Goal: Check status: Check status

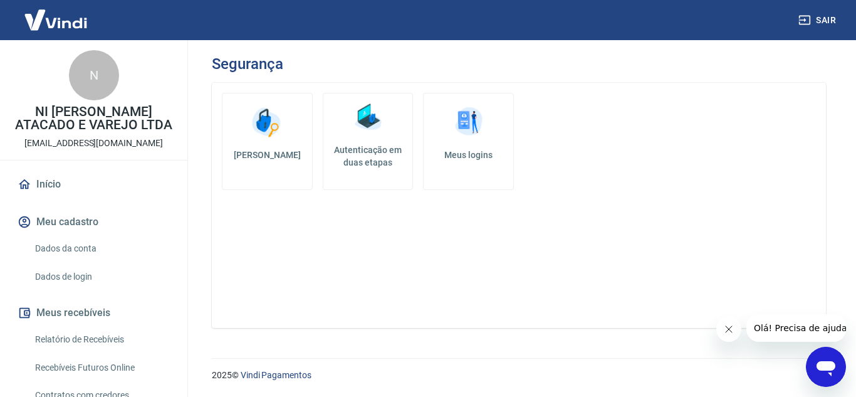
click at [103, 275] on link "Dados de login" at bounding box center [101, 277] width 142 height 26
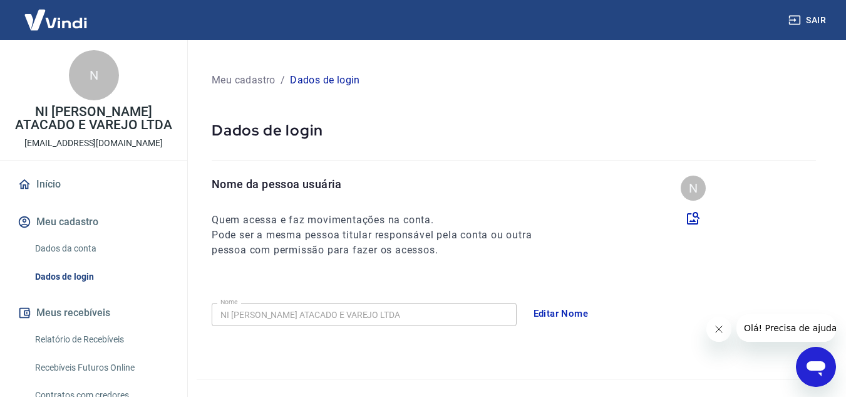
click at [100, 252] on link "Dados da conta" at bounding box center [101, 249] width 142 height 26
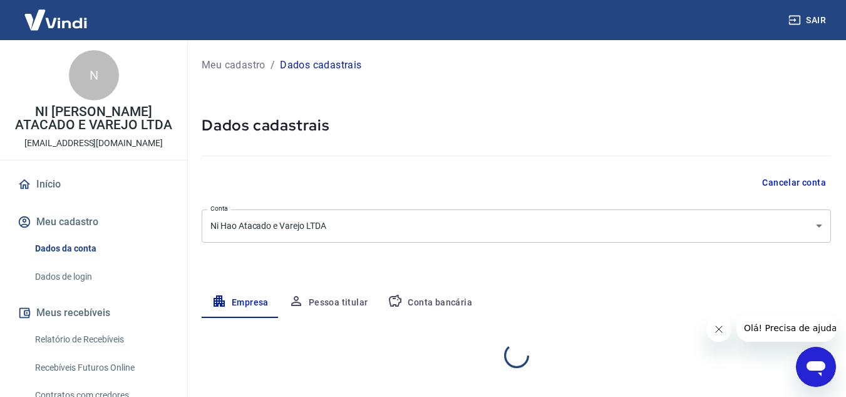
select select "MG"
select select "business"
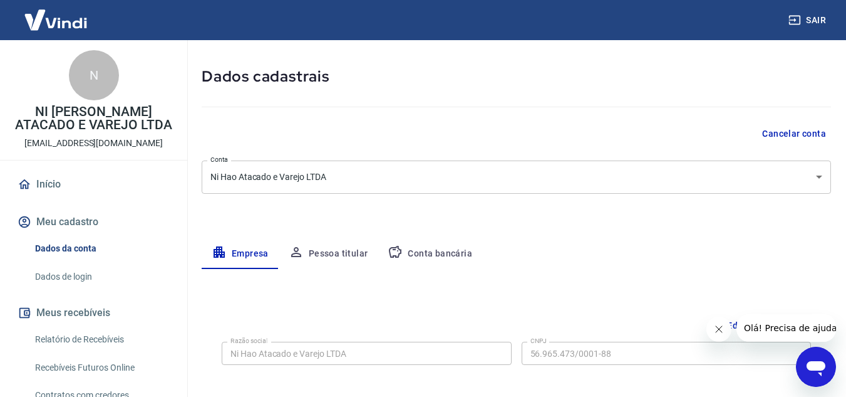
scroll to position [63, 0]
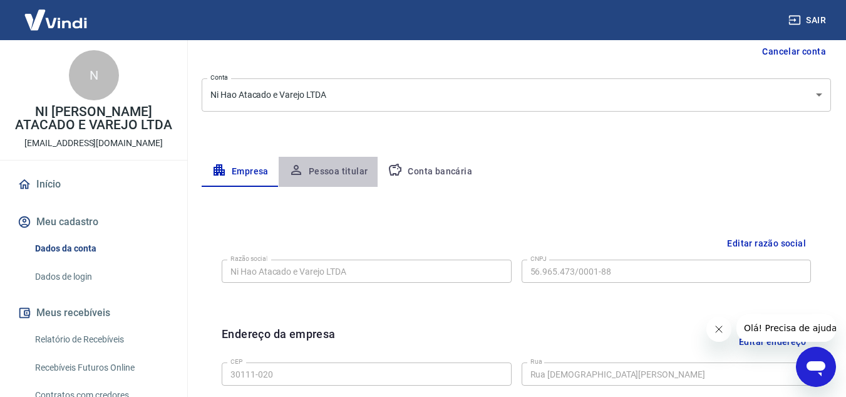
click at [346, 169] on button "Pessoa titular" at bounding box center [329, 172] width 100 height 30
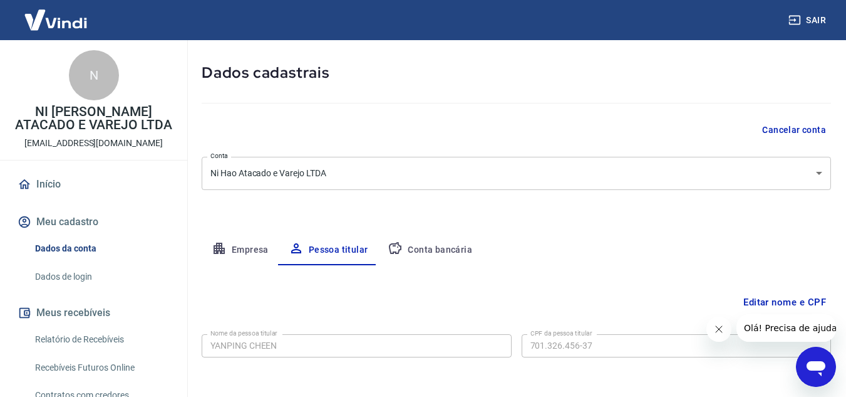
scroll to position [105, 0]
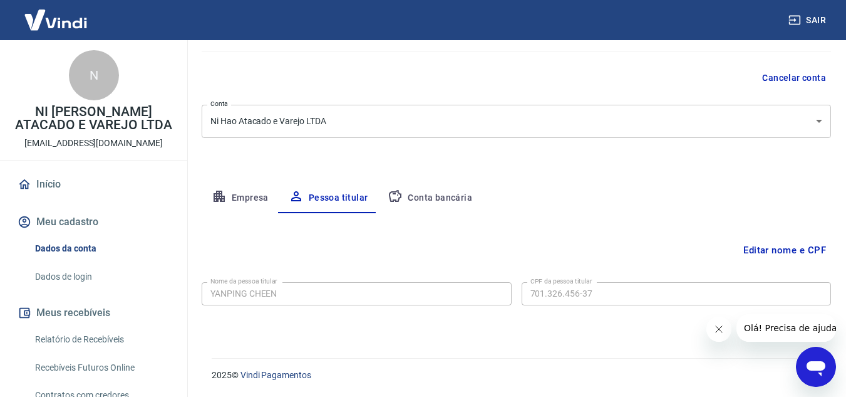
click at [450, 194] on button "Conta bancária" at bounding box center [430, 198] width 105 height 30
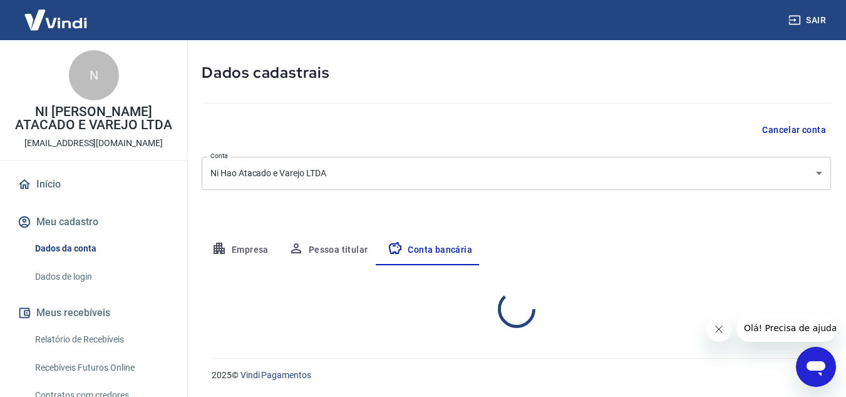
select select "1"
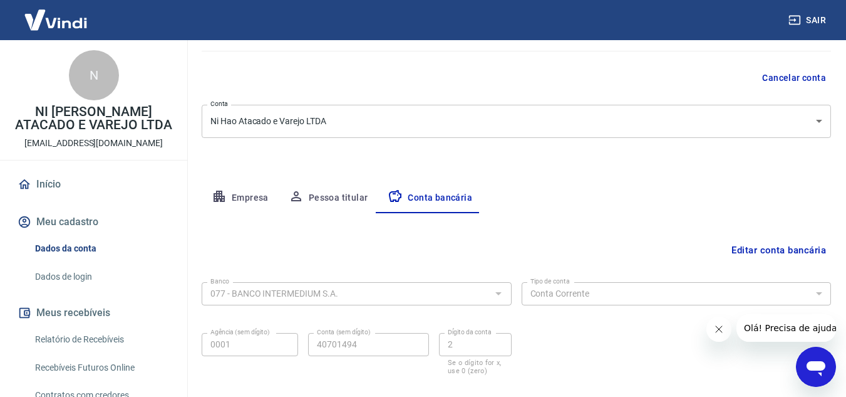
click at [264, 238] on div "Editar conta bancária" at bounding box center [517, 250] width 630 height 24
click at [249, 200] on button "Empresa" at bounding box center [240, 198] width 77 height 30
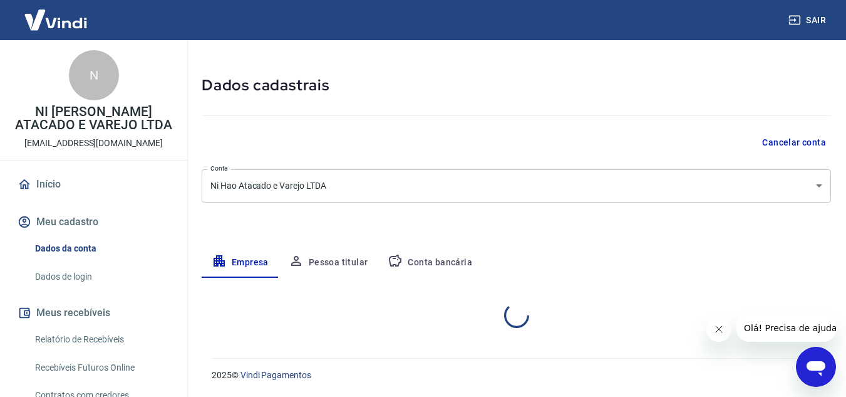
scroll to position [40, 0]
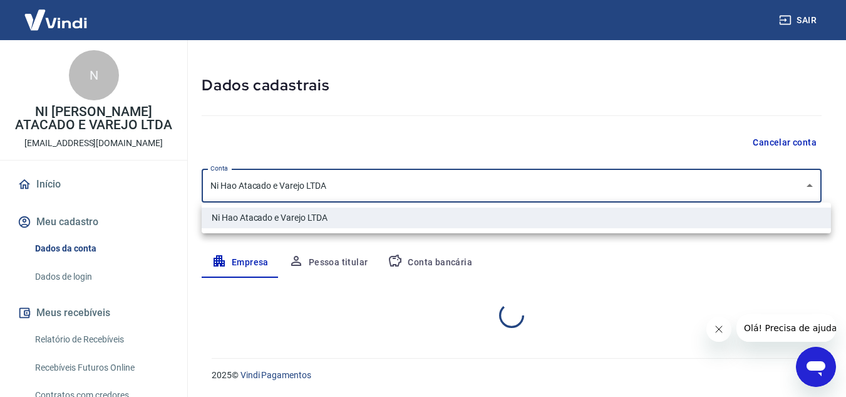
click at [251, 186] on body "Sair N NI HAO ATACADO E VAREJO LTDA bhnihao@gmail.com Início Meu cadastro Dados…" at bounding box center [423, 158] width 846 height 397
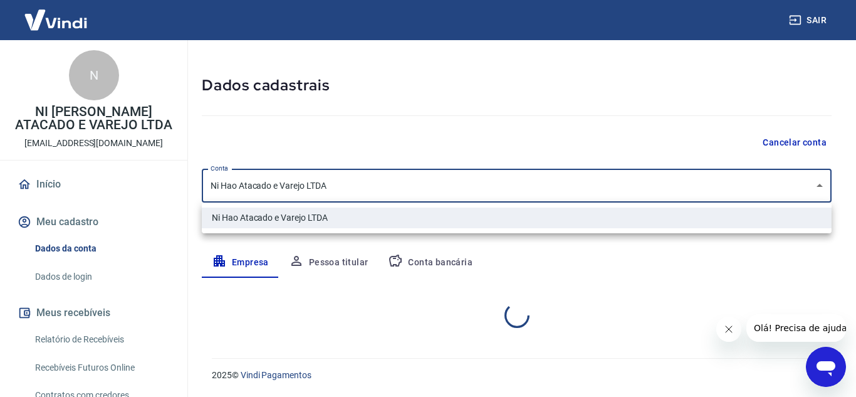
select select "MG"
select select "business"
click at [422, 123] on div at bounding box center [428, 198] width 856 height 397
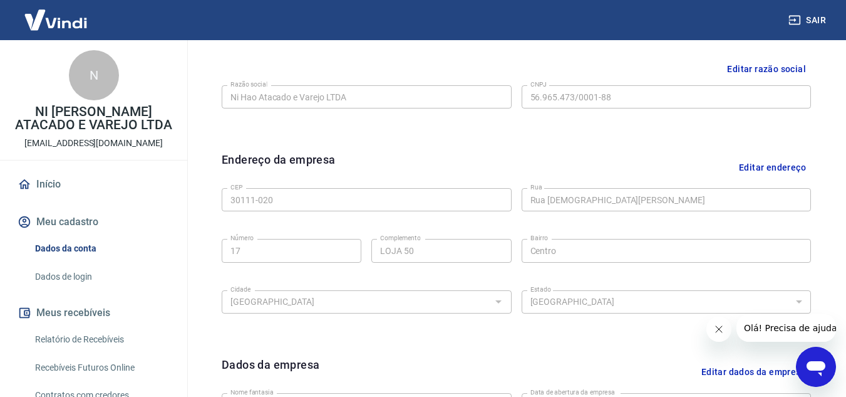
scroll to position [416, 0]
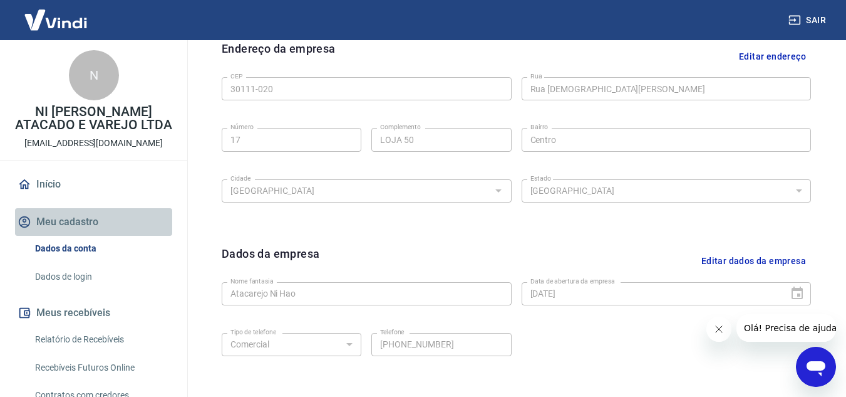
click at [97, 224] on button "Meu cadastro" at bounding box center [93, 222] width 157 height 28
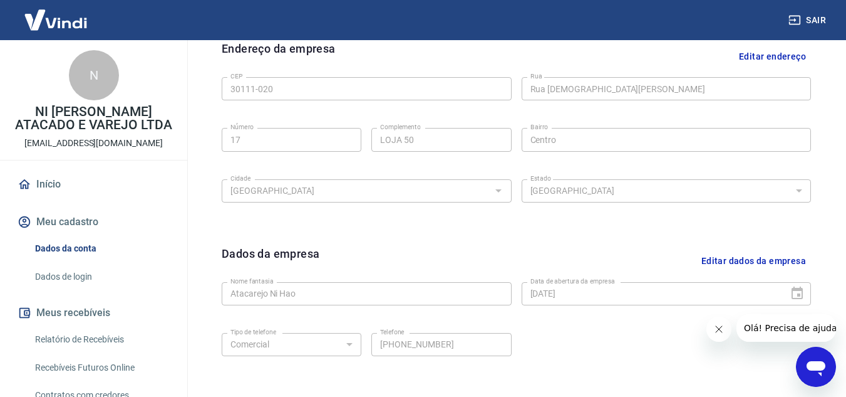
click at [87, 228] on button "Meu cadastro" at bounding box center [93, 222] width 157 height 28
click at [85, 224] on button "Meu cadastro" at bounding box center [93, 222] width 157 height 28
click at [86, 278] on link "Dados de login" at bounding box center [101, 277] width 142 height 26
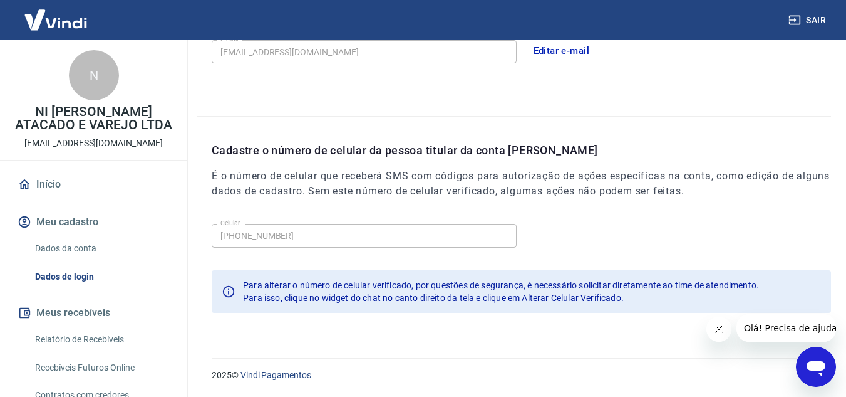
scroll to position [406, 0]
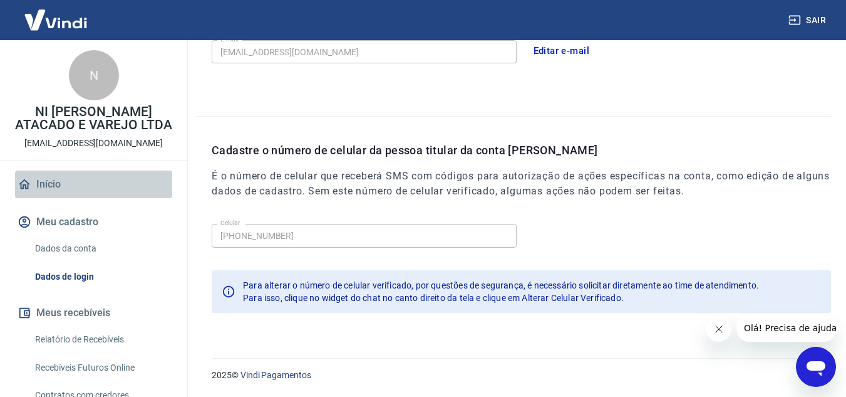
click at [100, 180] on link "Início" at bounding box center [93, 184] width 157 height 28
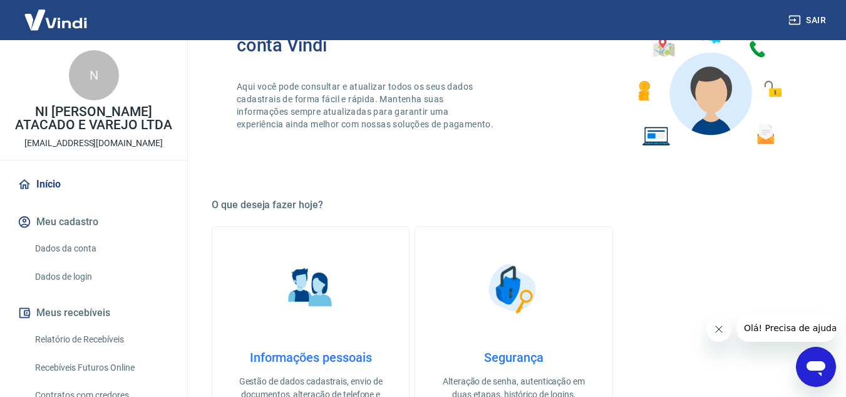
scroll to position [165, 0]
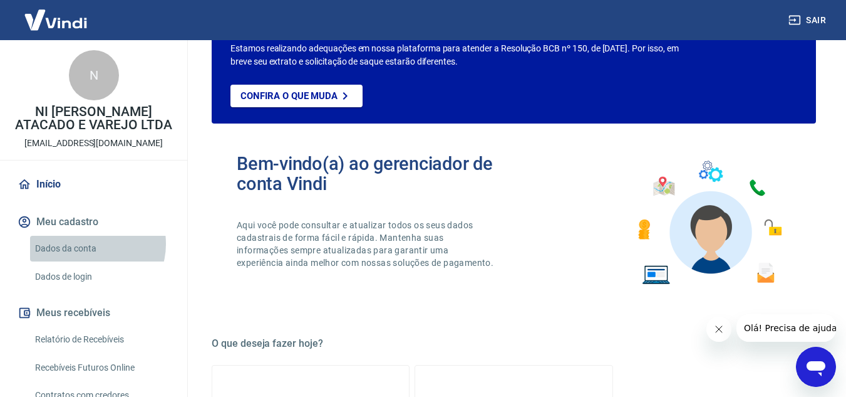
click at [91, 244] on link "Dados da conta" at bounding box center [101, 249] width 142 height 26
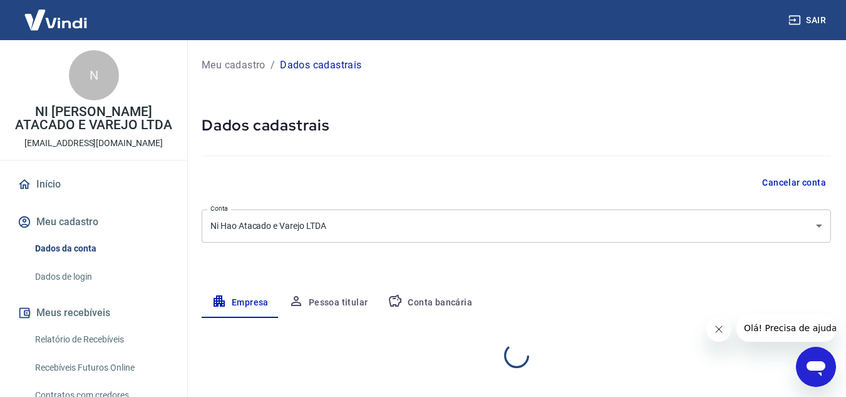
select select "MG"
select select "business"
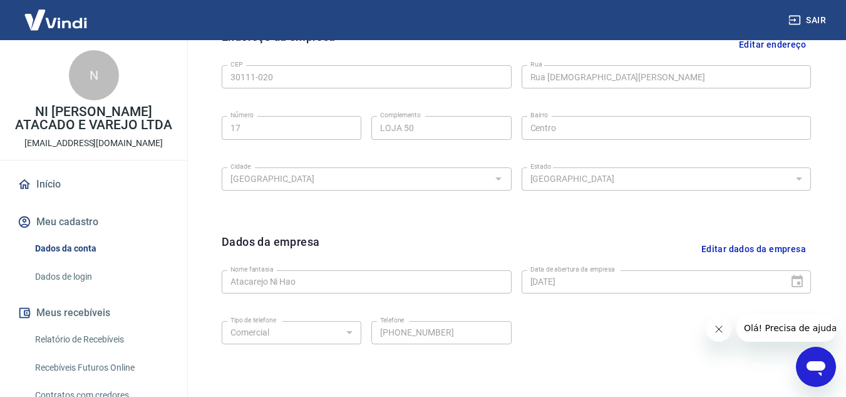
scroll to position [439, 0]
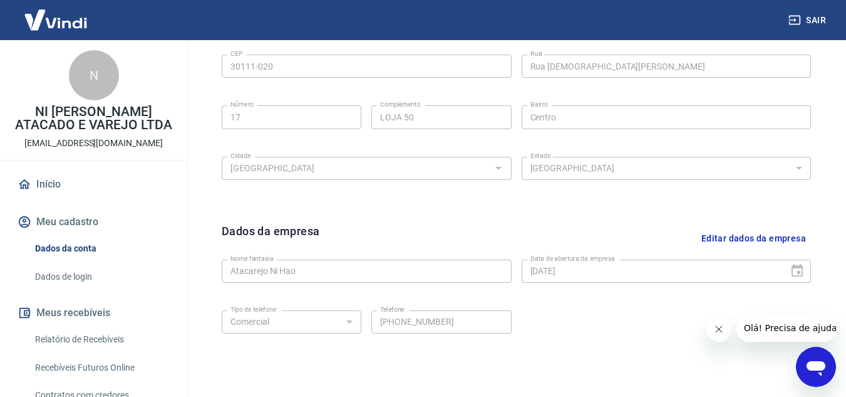
click at [71, 139] on p "[EMAIL_ADDRESS][DOMAIN_NAME]" at bounding box center [93, 143] width 138 height 13
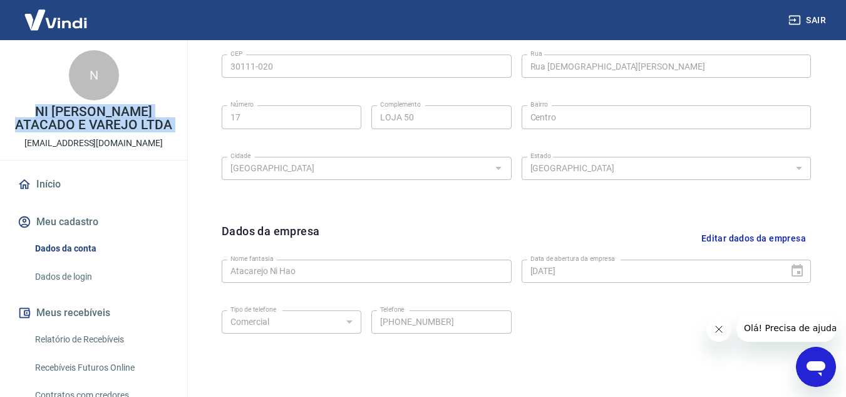
click at [71, 139] on p "[EMAIL_ADDRESS][DOMAIN_NAME]" at bounding box center [93, 143] width 138 height 13
copy div "N NI HAO ATACADO E VAREJO LTDA"
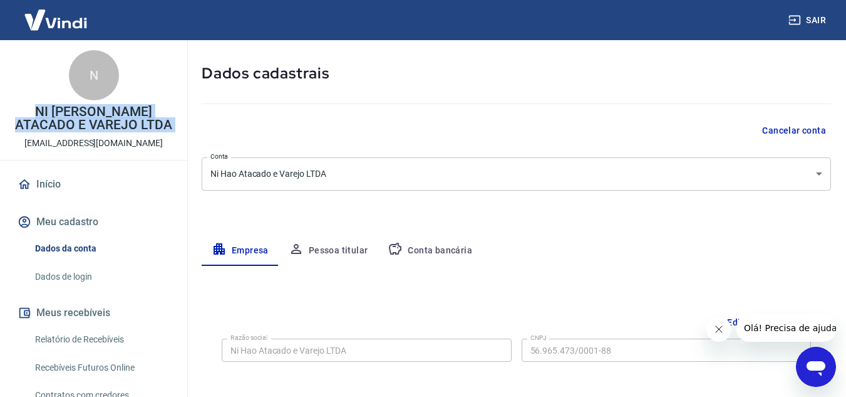
scroll to position [0, 0]
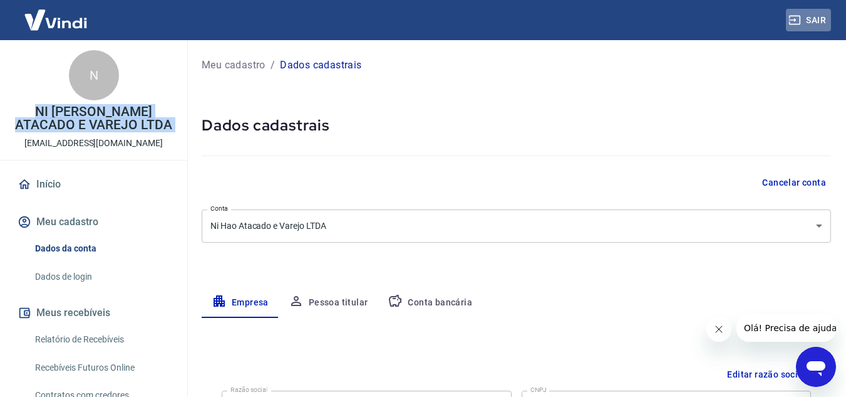
click at [829, 19] on button "Sair" at bounding box center [808, 20] width 45 height 23
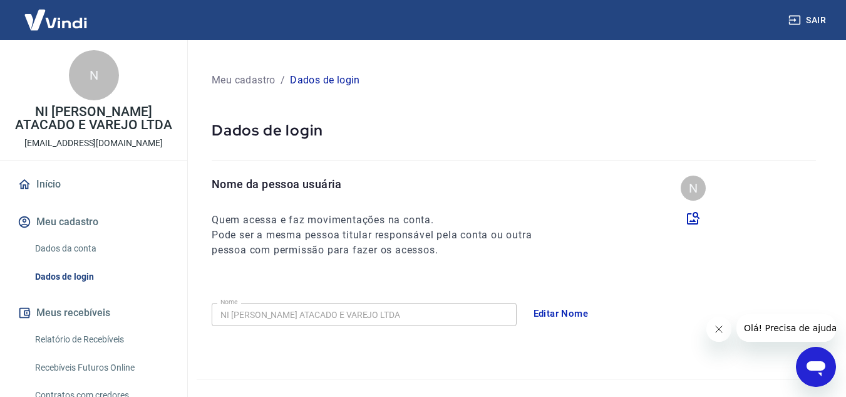
drag, startPoint x: 373, startPoint y: 328, endPoint x: 627, endPoint y: 23, distance: 397.7
click at [373, 328] on div "Nome NI HAO ATACADO E VAREJO LTDA Nome" at bounding box center [364, 313] width 305 height 31
click at [801, 7] on div "Sair" at bounding box center [423, 20] width 846 height 40
click at [807, 21] on button "Sair" at bounding box center [808, 20] width 45 height 23
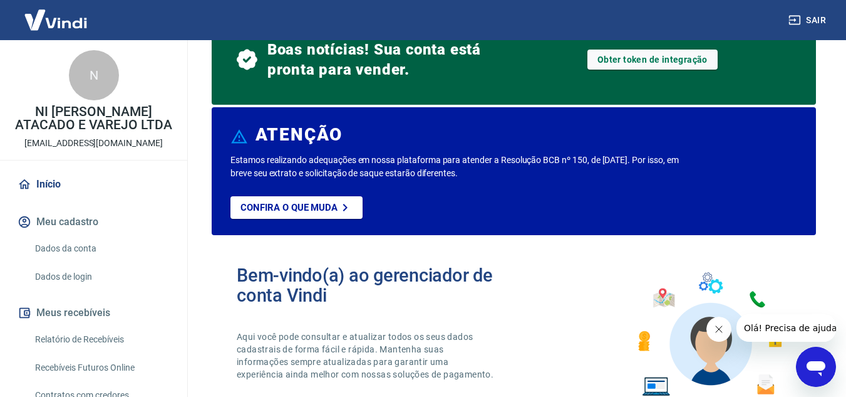
scroll to position [125, 0]
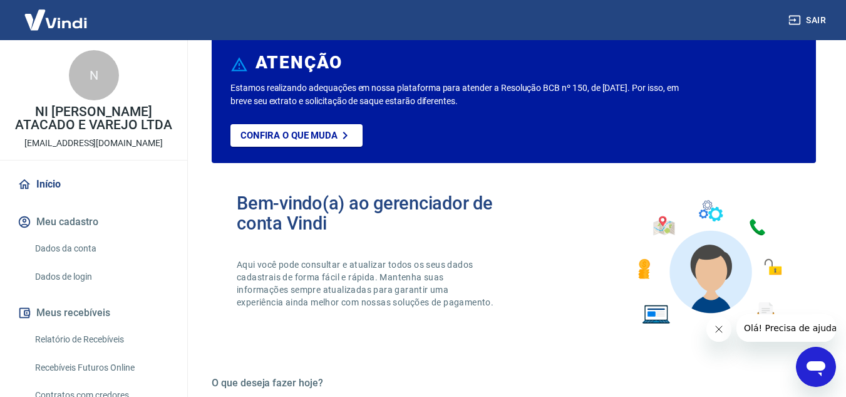
click at [806, 13] on button "Sair" at bounding box center [808, 20] width 45 height 23
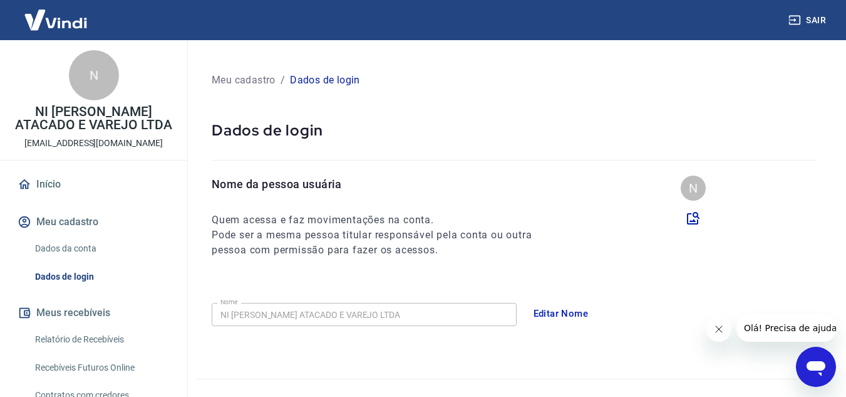
scroll to position [63, 0]
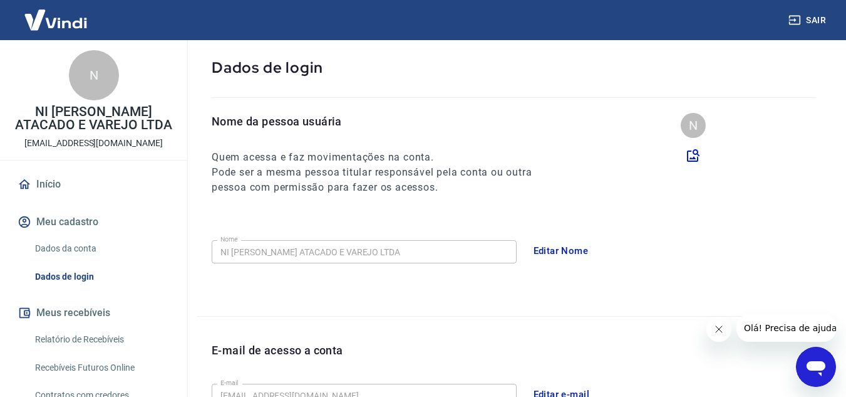
drag, startPoint x: 707, startPoint y: 335, endPoint x: 723, endPoint y: 330, distance: 16.4
click at [723, 330] on icon "Fechar mensagem da empresa" at bounding box center [719, 329] width 10 height 10
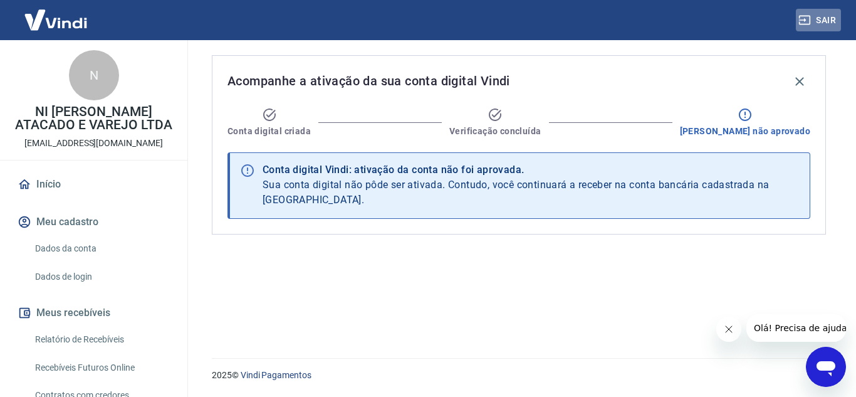
click at [816, 26] on button "Sair" at bounding box center [818, 20] width 45 height 23
click at [73, 189] on link "Início" at bounding box center [93, 184] width 157 height 28
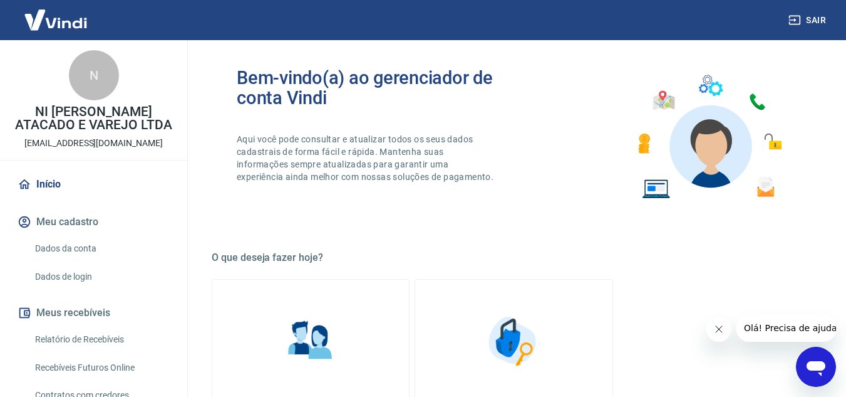
click at [66, 186] on link "Início" at bounding box center [93, 184] width 157 height 28
